Goal: Information Seeking & Learning: Learn about a topic

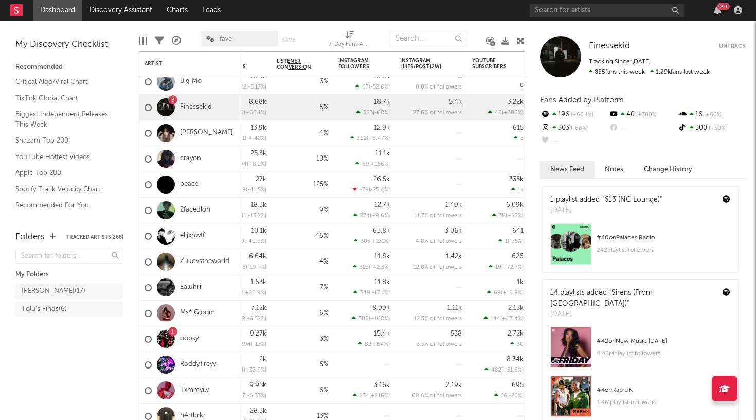
click at [609, 17] on div "99 +" at bounding box center [638, 10] width 216 height 21
click at [607, 17] on div "99 +" at bounding box center [638, 10] width 216 height 21
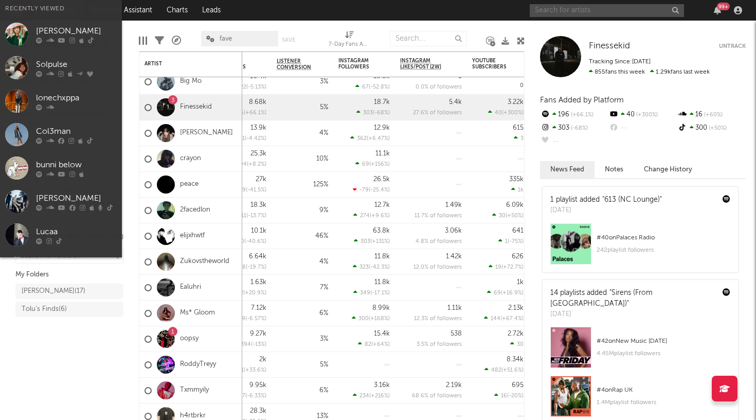
click at [607, 9] on input "text" at bounding box center [607, 10] width 154 height 13
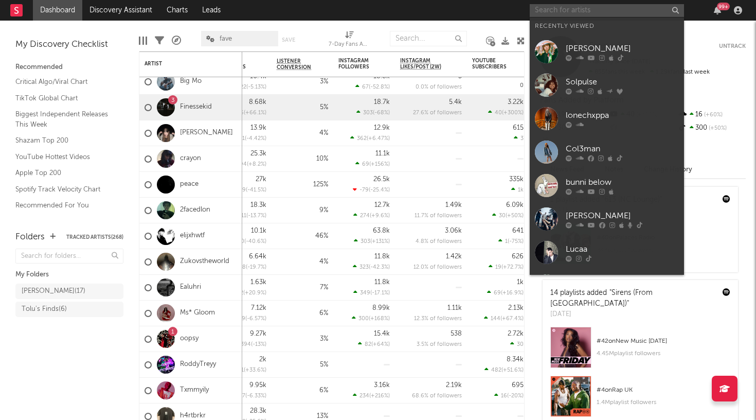
click at [607, 9] on input "text" at bounding box center [607, 10] width 154 height 13
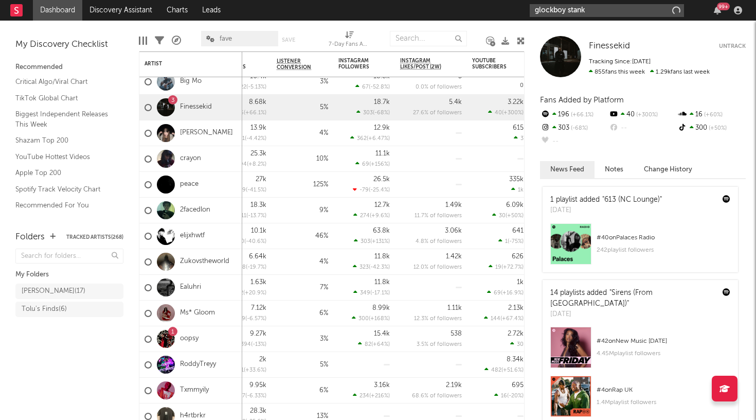
type input "glockboy stank"
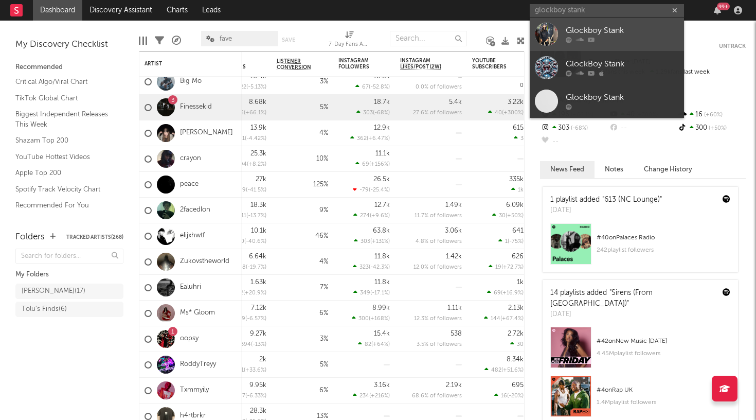
click at [603, 35] on div "Glockboy Stank" at bounding box center [622, 31] width 113 height 12
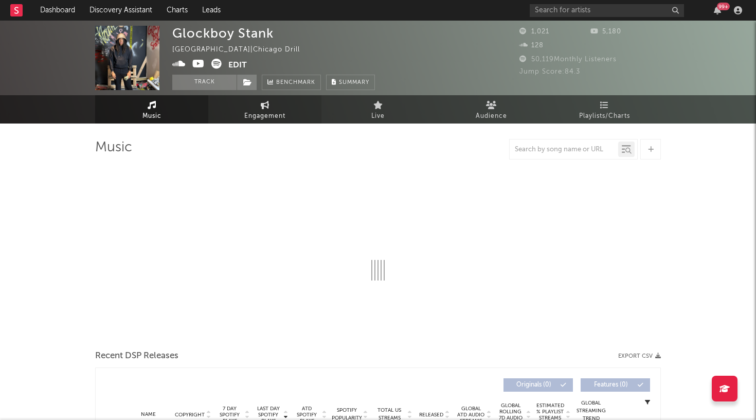
select select "1w"
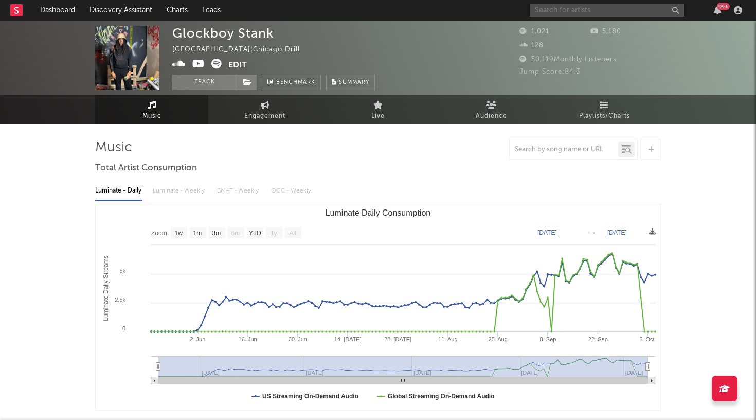
click at [554, 16] on input "text" at bounding box center [607, 10] width 154 height 13
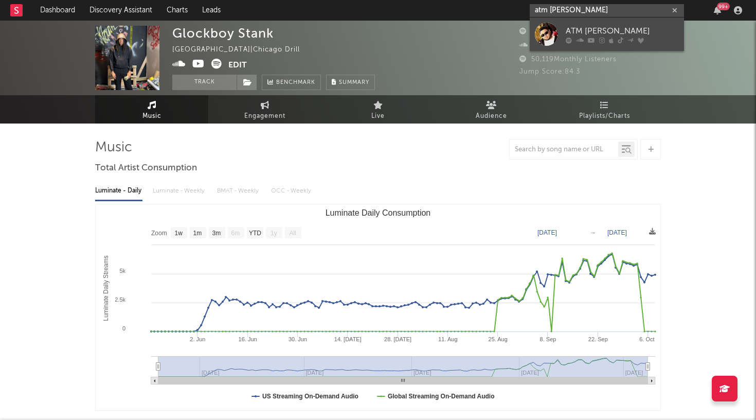
type input "atm [PERSON_NAME]"
click at [551, 34] on div at bounding box center [546, 34] width 23 height 23
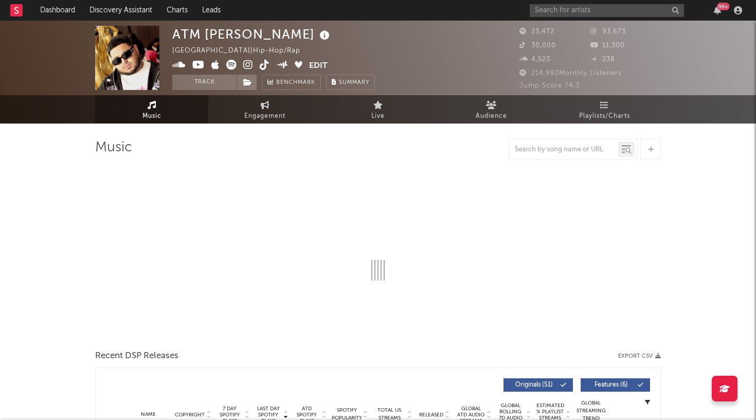
select select "6m"
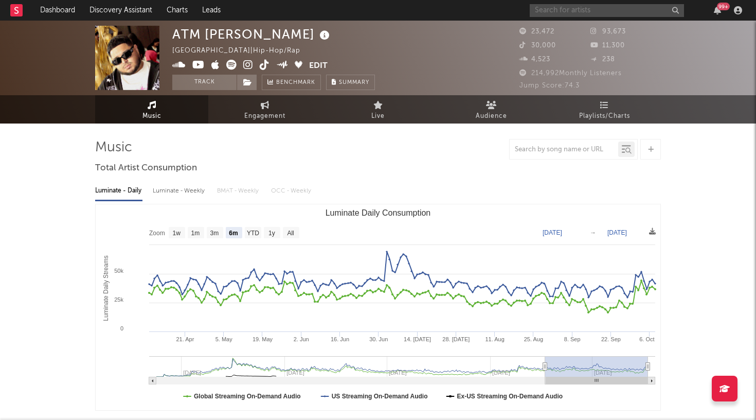
click at [600, 10] on input "text" at bounding box center [607, 10] width 154 height 13
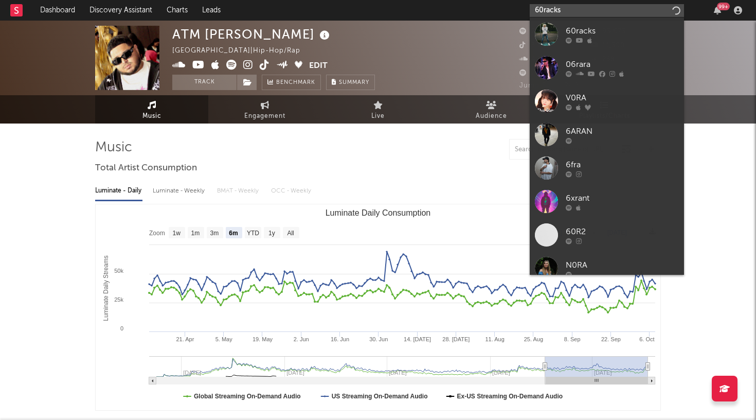
type input "60racks"
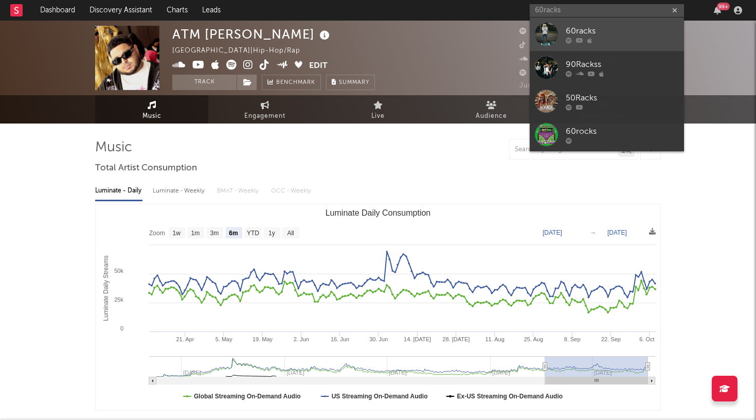
click at [552, 35] on div at bounding box center [546, 34] width 23 height 23
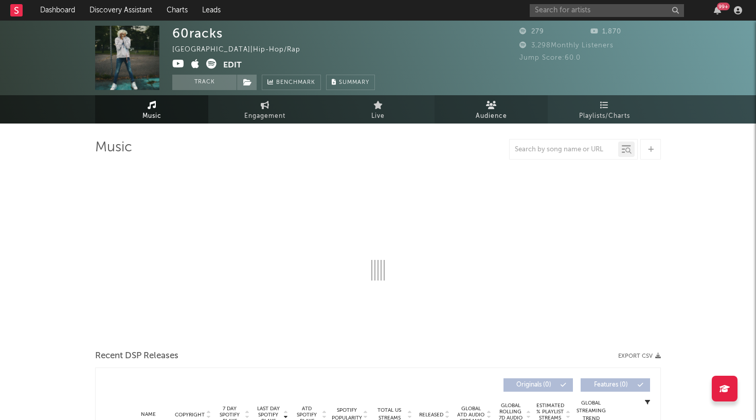
select select "1w"
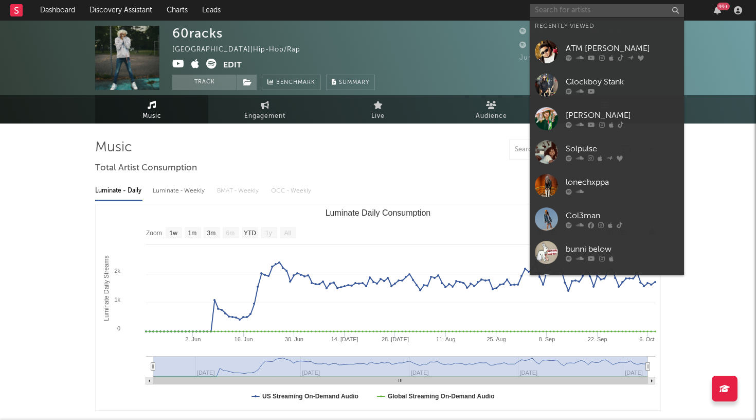
click at [543, 13] on input "text" at bounding box center [607, 10] width 154 height 13
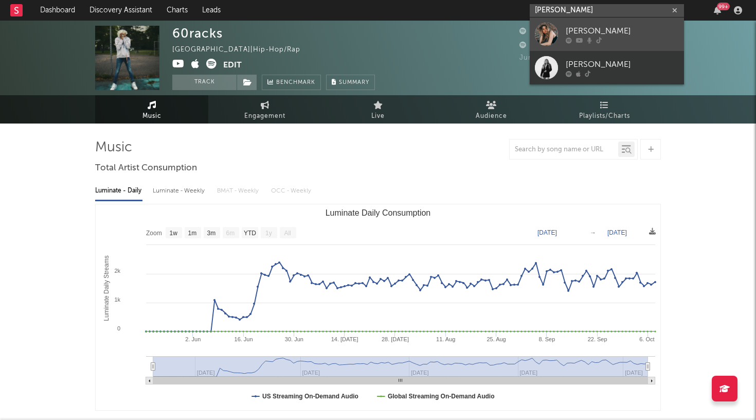
type input "[PERSON_NAME]"
click at [565, 34] on link "[PERSON_NAME]" at bounding box center [607, 33] width 154 height 33
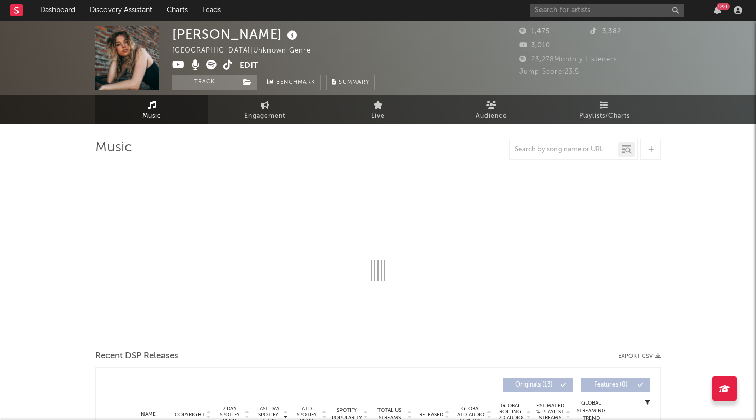
select select "6m"
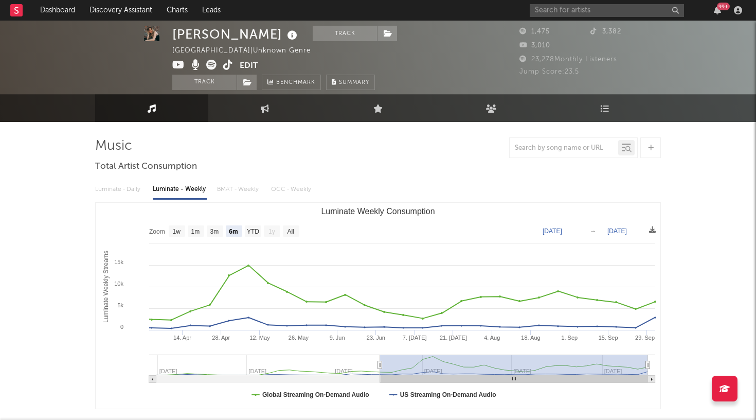
scroll to position [3, 0]
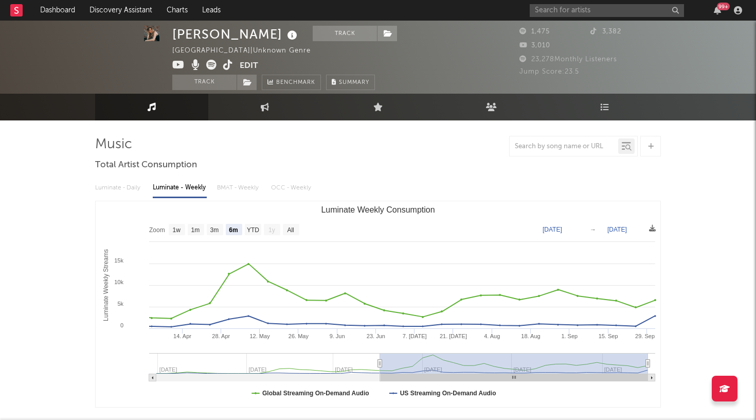
click at [572, 71] on span "Jump Score: 23.5" at bounding box center [549, 71] width 60 height 7
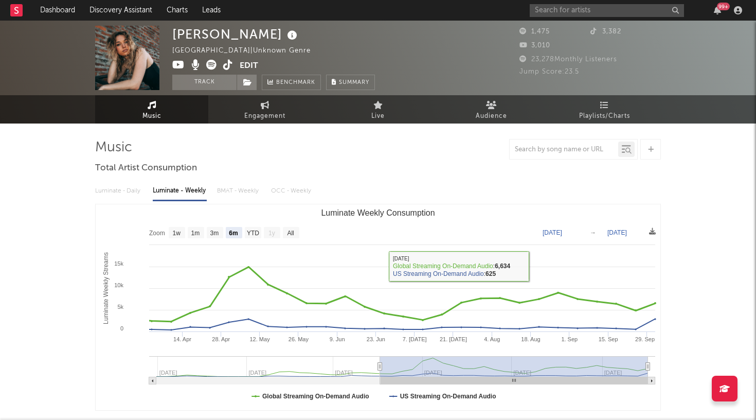
scroll to position [0, 0]
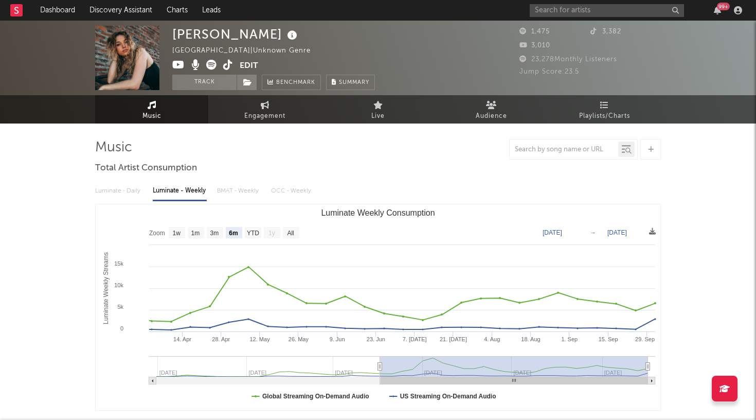
click at [12, 11] on rect at bounding box center [16, 10] width 12 height 12
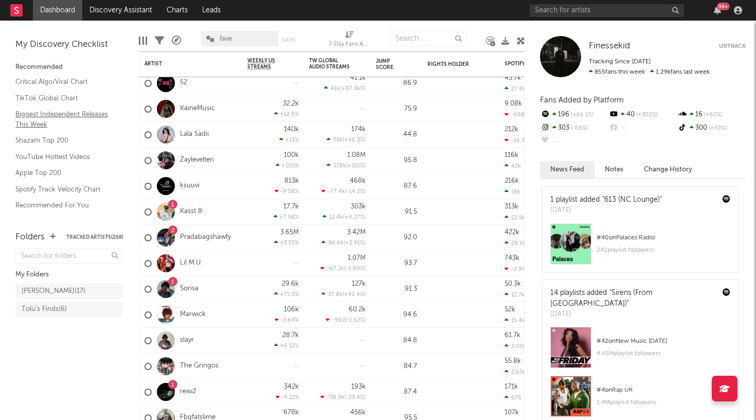
click at [37, 115] on link "Biggest Independent Releases This Week" at bounding box center [64, 119] width 98 height 21
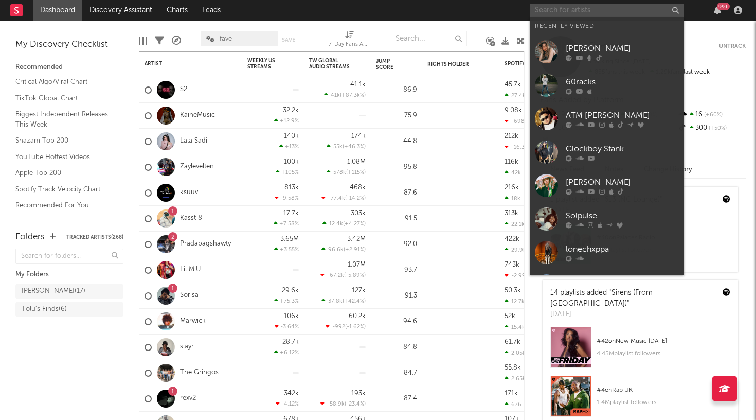
click at [570, 12] on input "text" at bounding box center [607, 10] width 154 height 13
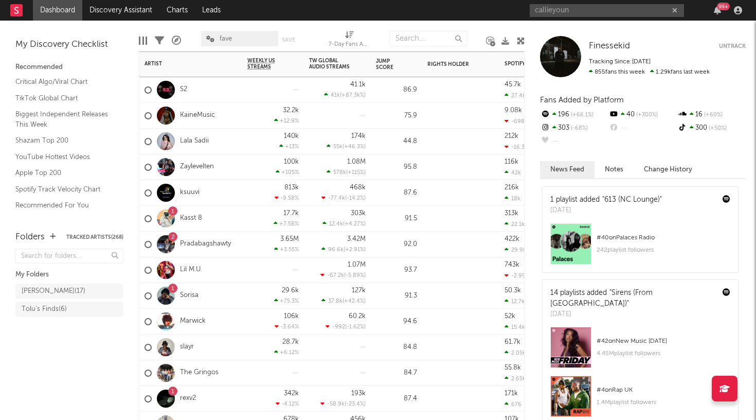
click at [195, 348] on div "slayr" at bounding box center [190, 347] width 103 height 26
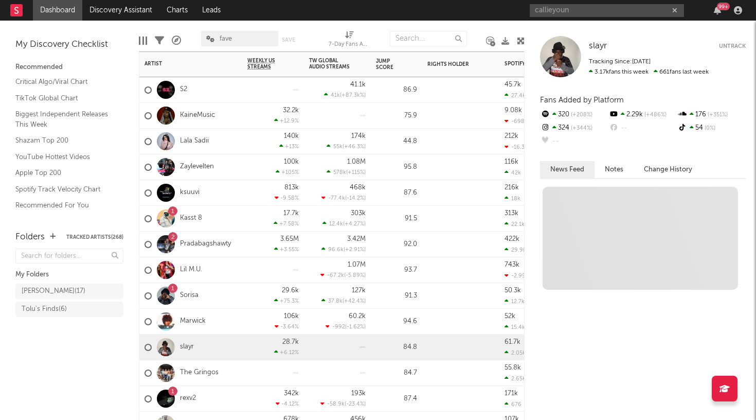
click at [195, 348] on div "slayr" at bounding box center [190, 347] width 103 height 26
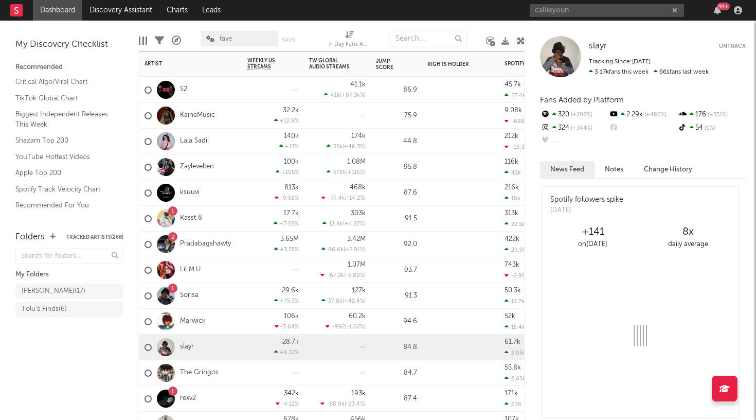
click at [195, 348] on div "slayr" at bounding box center [190, 347] width 103 height 26
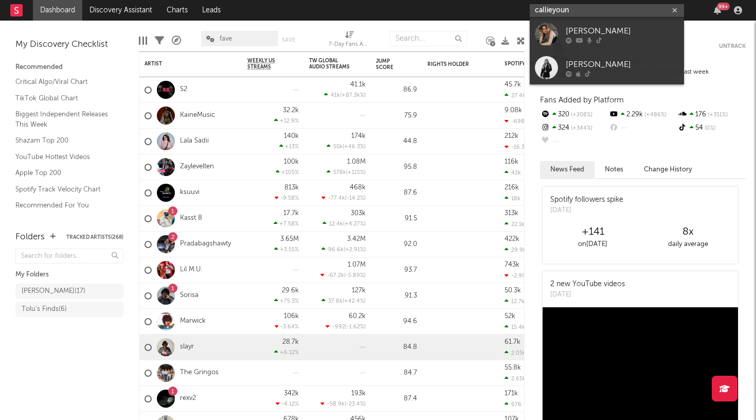
click at [588, 8] on input "callieyoun" at bounding box center [607, 10] width 154 height 13
type input "callieyoung"
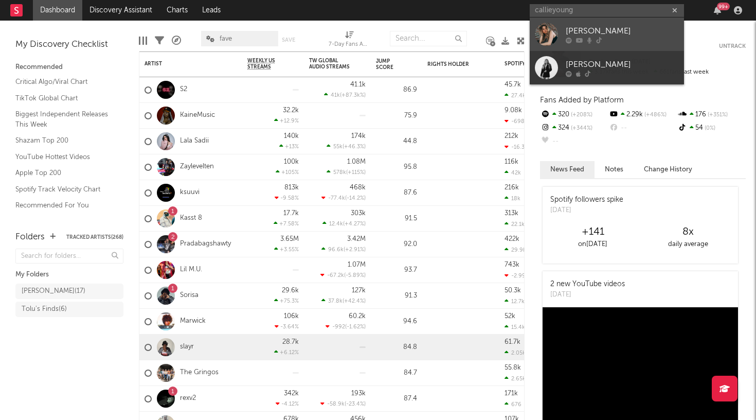
click at [554, 30] on div at bounding box center [546, 34] width 23 height 23
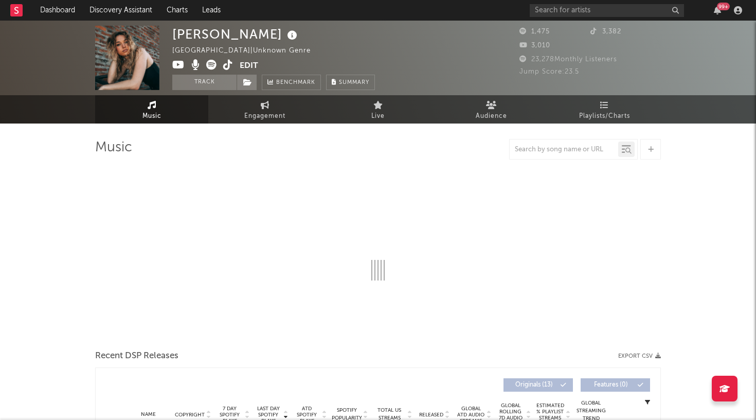
select select "6m"
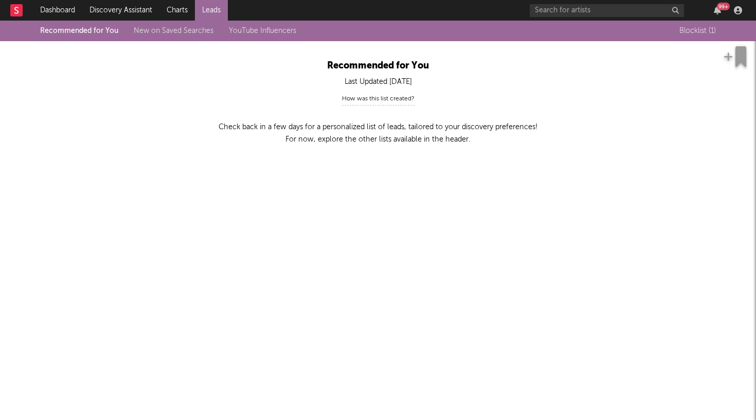
click at [686, 26] on div "Blocklist ( 1 )" at bounding box center [697, 31] width 37 height 12
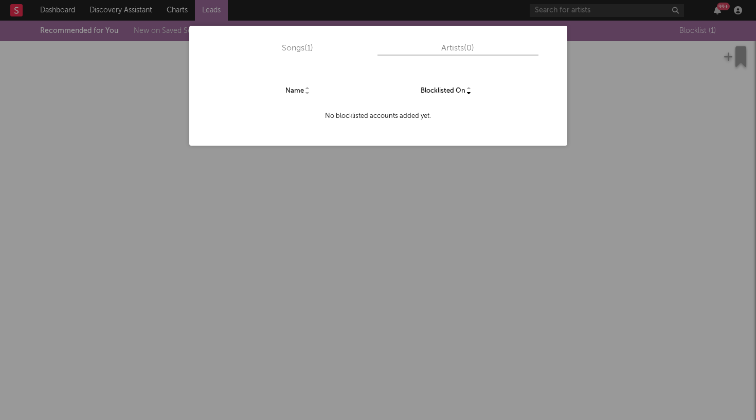
click at [507, 160] on div "Songs ( 1 ) Artists ( 0 ) Name Blocklisted On No blocklisted accounts added yet." at bounding box center [378, 210] width 756 height 420
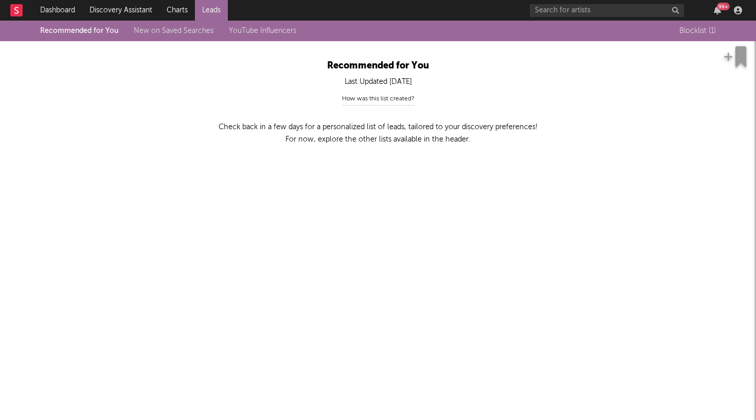
click at [167, 27] on link "New on Saved Searches" at bounding box center [174, 30] width 80 height 7
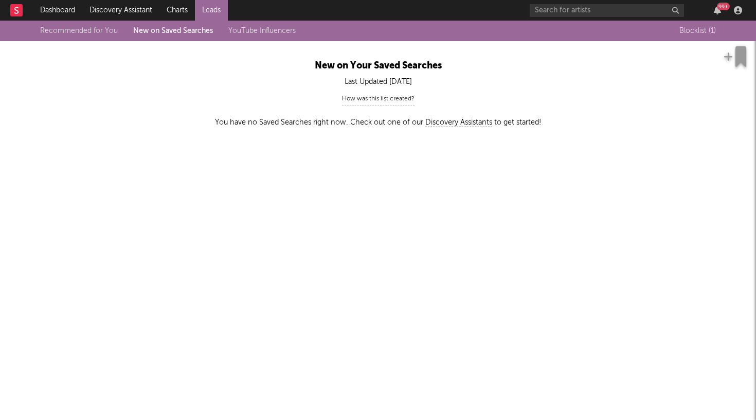
click at [100, 31] on link "Recommended for You" at bounding box center [79, 30] width 78 height 7
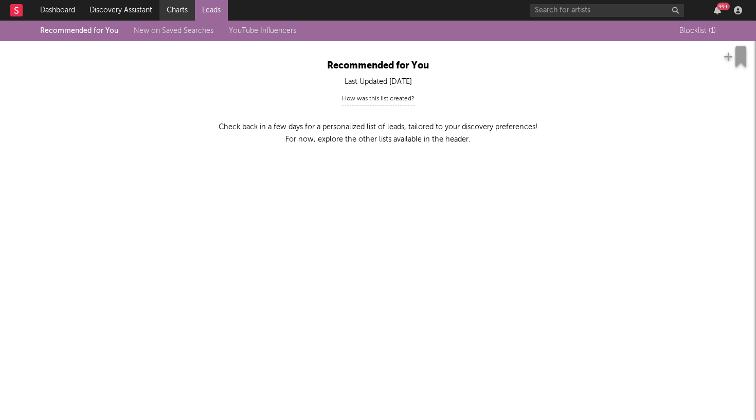
click at [181, 16] on link "Charts" at bounding box center [176, 10] width 35 height 21
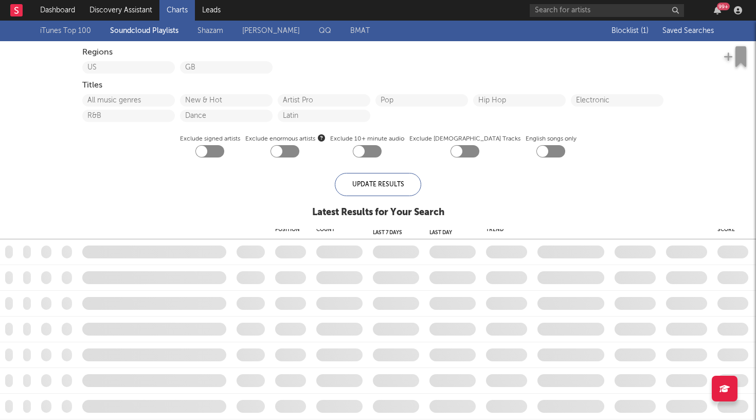
checkbox input "true"
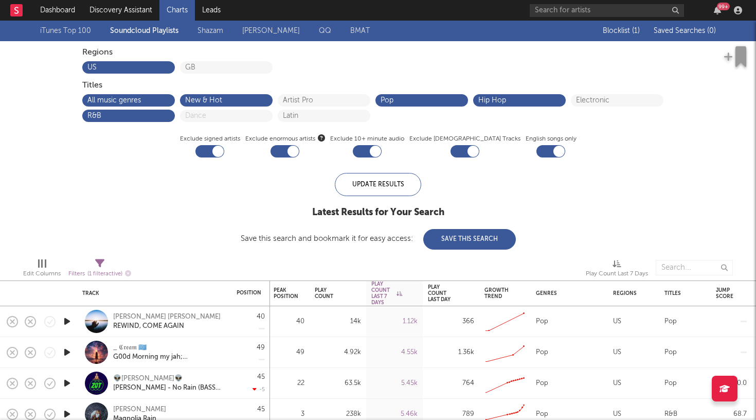
click at [136, 33] on div "iTunes Top 100 Soundcloud Playlists Shazam Warner Chappell QQ BMAT" at bounding box center [214, 31] width 349 height 12
click at [139, 95] on div "All music genres" at bounding box center [128, 100] width 93 height 12
click at [157, 104] on div "All music genres" at bounding box center [128, 100] width 93 height 12
click at [110, 97] on button "All music genres" at bounding box center [128, 100] width 82 height 7
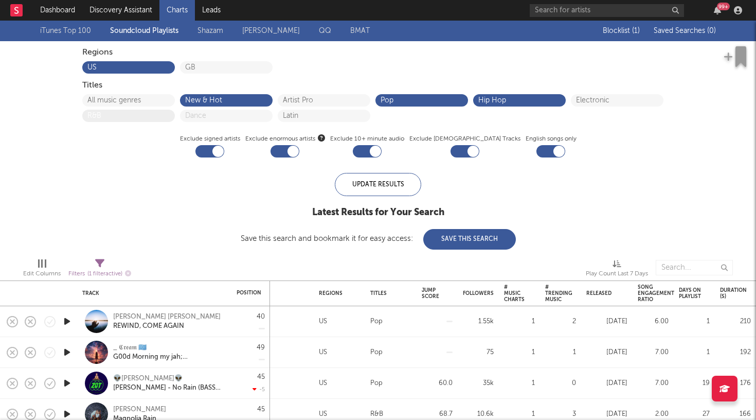
click at [147, 117] on button "R&B" at bounding box center [128, 115] width 82 height 7
click at [116, 25] on div "iTunes Top 100 Soundcloud Playlists Shazam Warner Chappell QQ BMAT" at bounding box center [214, 31] width 349 height 12
click at [118, 13] on link "Discovery Assistant" at bounding box center [120, 10] width 77 height 21
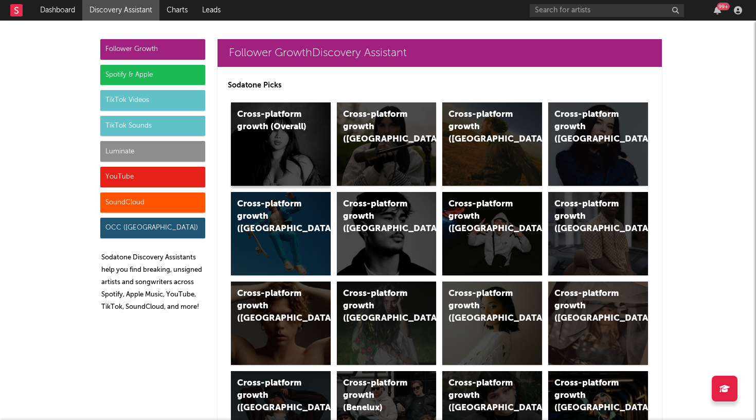
click at [289, 147] on div "Cross-platform growth (Overall)" at bounding box center [281, 143] width 100 height 83
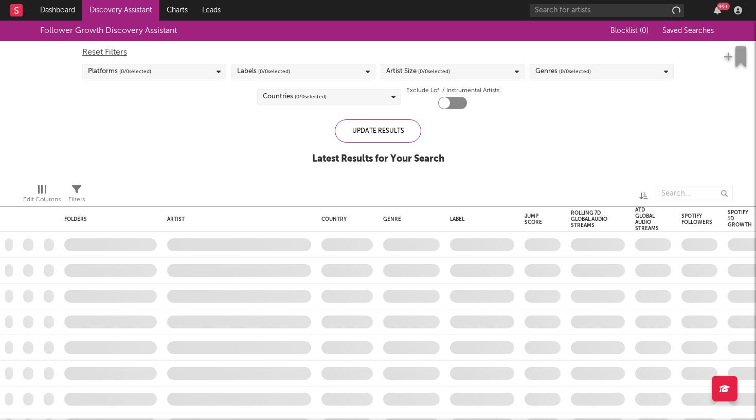
checkbox input "true"
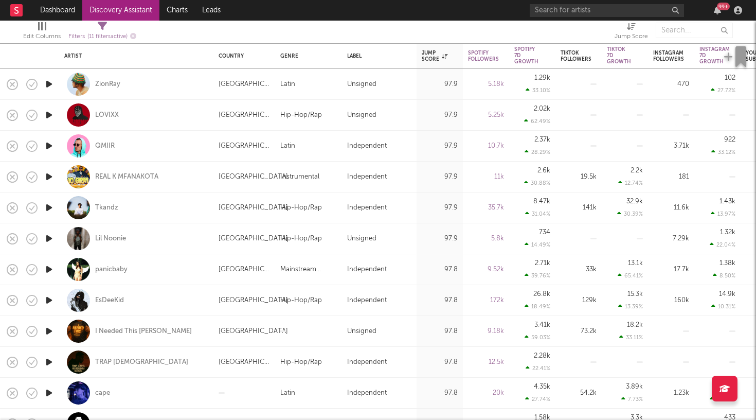
click at [50, 238] on icon "button" at bounding box center [49, 238] width 11 height 13
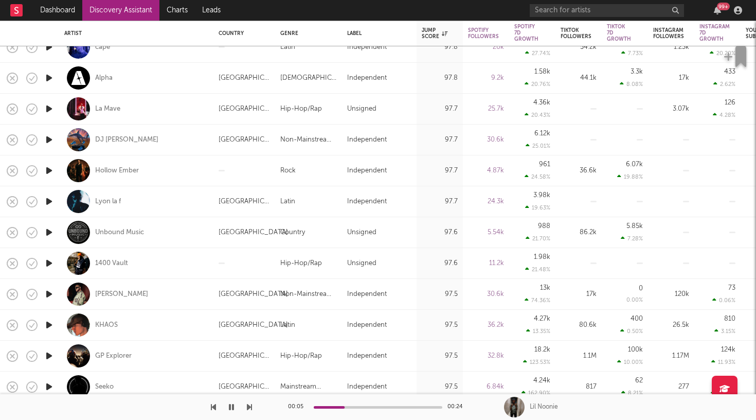
click at [49, 262] on icon "button" at bounding box center [49, 263] width 11 height 13
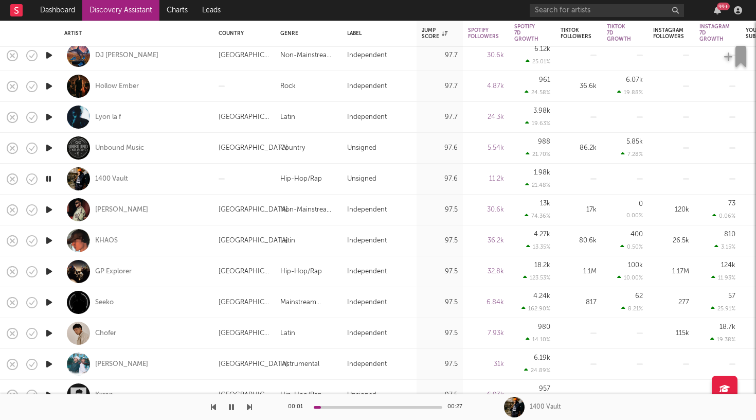
click at [50, 300] on icon "button" at bounding box center [49, 302] width 11 height 13
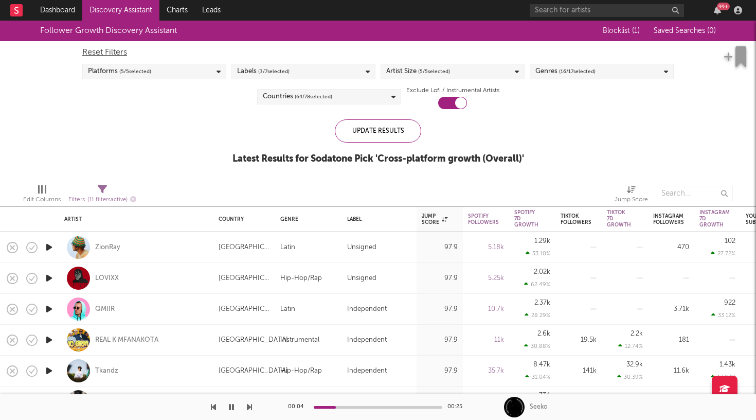
click at [295, 103] on div "Countries ( 64 / 78 selected)" at bounding box center [329, 96] width 144 height 15
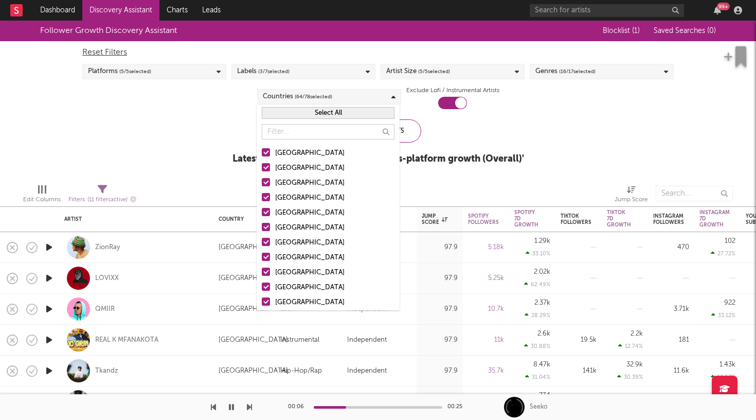
click at [341, 115] on button "Select All" at bounding box center [328, 113] width 133 height 12
click at [341, 115] on button "Deselect All" at bounding box center [328, 113] width 133 height 12
click at [267, 153] on div at bounding box center [266, 152] width 8 height 8
click at [262, 153] on input "[GEOGRAPHIC_DATA]" at bounding box center [262, 153] width 0 height 12
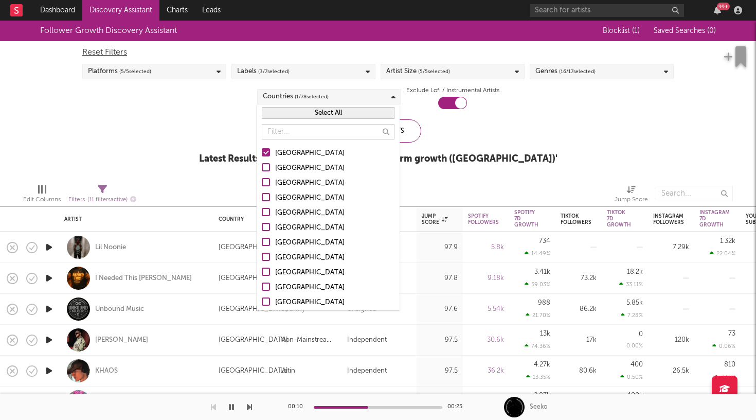
click at [498, 139] on div "Update Results Latest Results for Sodatone Pick ' Cross-platform growth (US) '" at bounding box center [378, 147] width 358 height 56
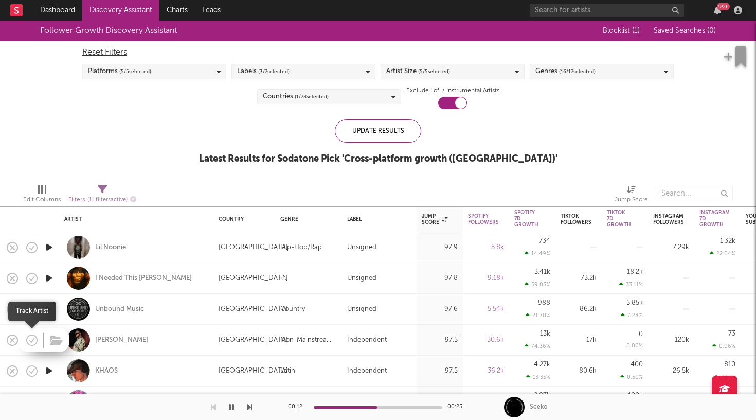
click at [34, 340] on icon "button" at bounding box center [32, 340] width 14 height 14
click at [28, 339] on icon "button" at bounding box center [32, 340] width 14 height 14
click at [47, 339] on icon "button" at bounding box center [49, 339] width 11 height 13
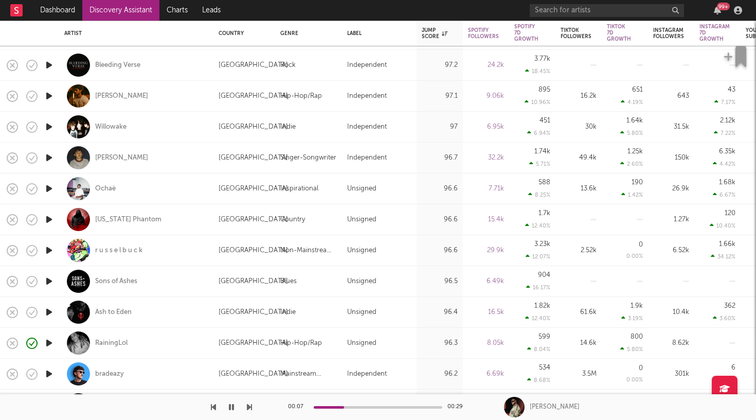
click at [51, 311] on icon "button" at bounding box center [49, 311] width 11 height 13
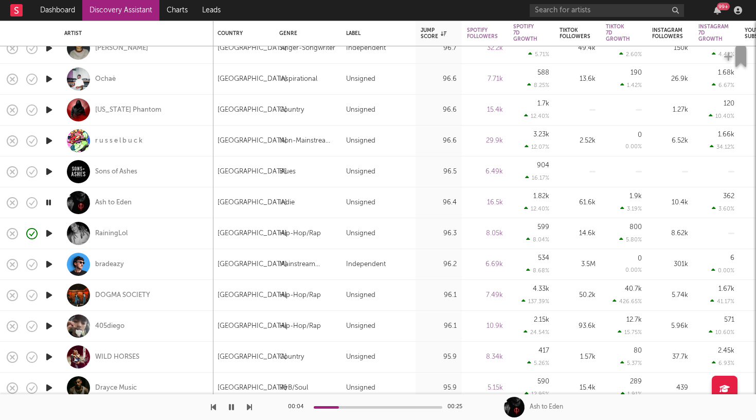
click at [48, 324] on icon "button" at bounding box center [49, 325] width 11 height 13
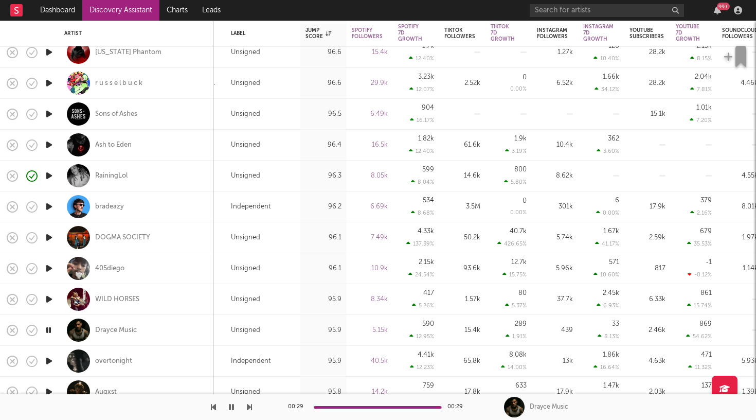
click at [47, 364] on icon "button" at bounding box center [49, 360] width 11 height 13
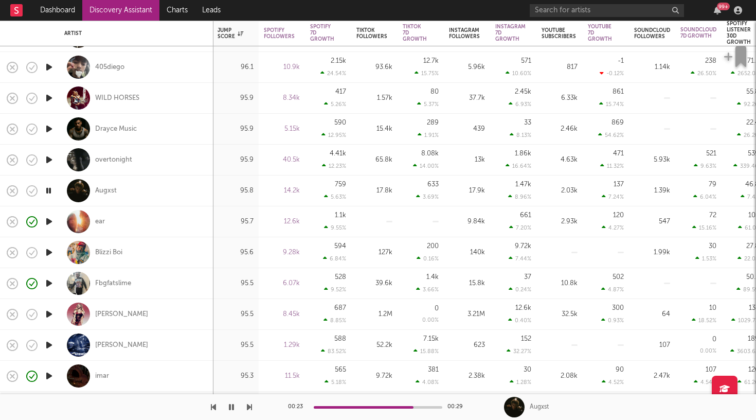
click at [50, 311] on icon "button" at bounding box center [49, 314] width 11 height 13
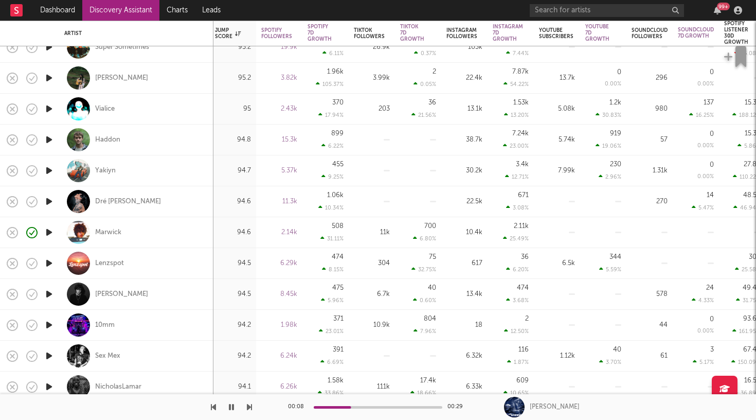
click at [49, 355] on icon "button" at bounding box center [49, 355] width 11 height 13
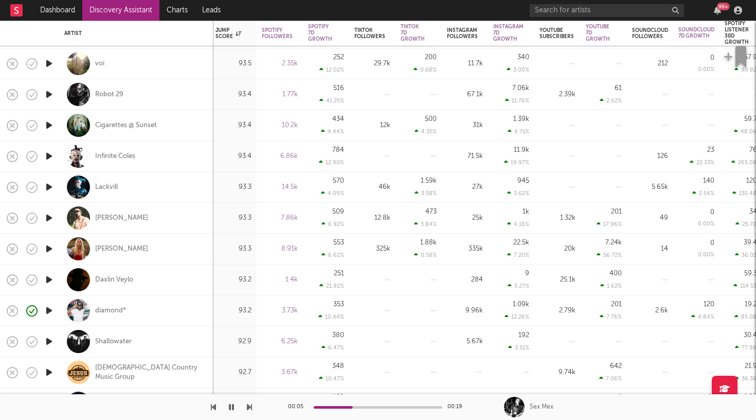
click at [47, 307] on icon "button" at bounding box center [49, 310] width 11 height 13
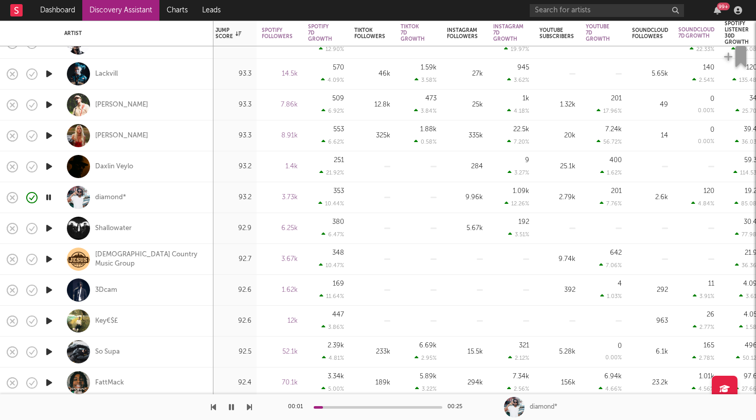
click at [49, 353] on icon "button" at bounding box center [49, 351] width 11 height 13
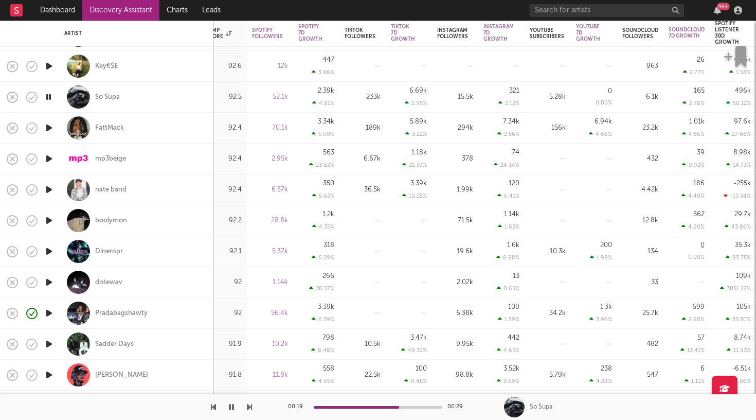
click at [55, 347] on div at bounding box center [49, 344] width 21 height 31
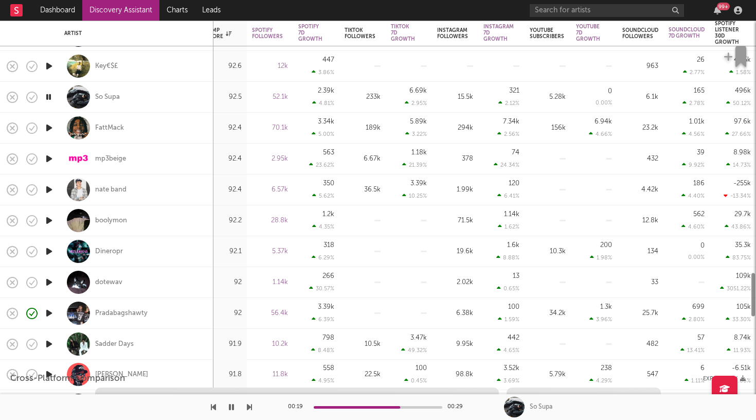
select select "1w"
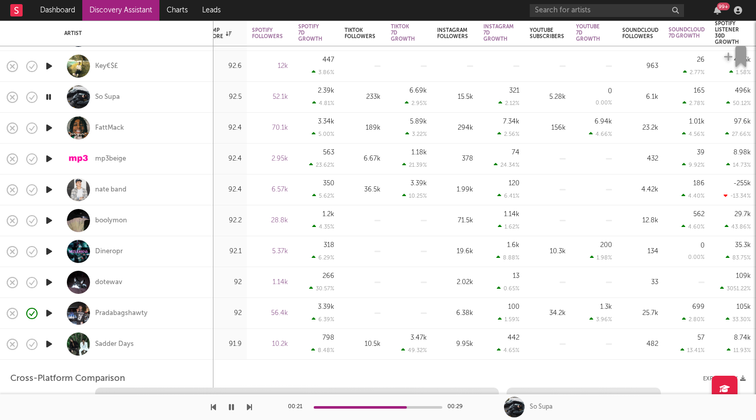
select select "6m"
click at [49, 341] on icon "button" at bounding box center [49, 343] width 11 height 13
select select "1m"
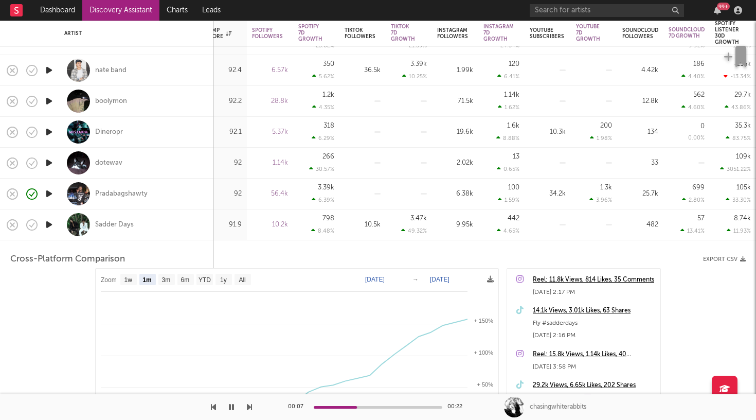
click at [49, 164] on icon "button" at bounding box center [49, 162] width 11 height 13
click at [49, 163] on icon "button" at bounding box center [49, 162] width 10 height 13
